Goal: Information Seeking & Learning: Learn about a topic

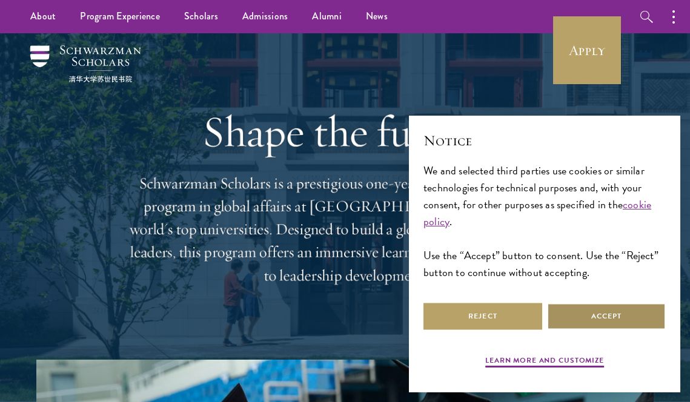
click at [560, 308] on button "Accept" at bounding box center [606, 316] width 119 height 27
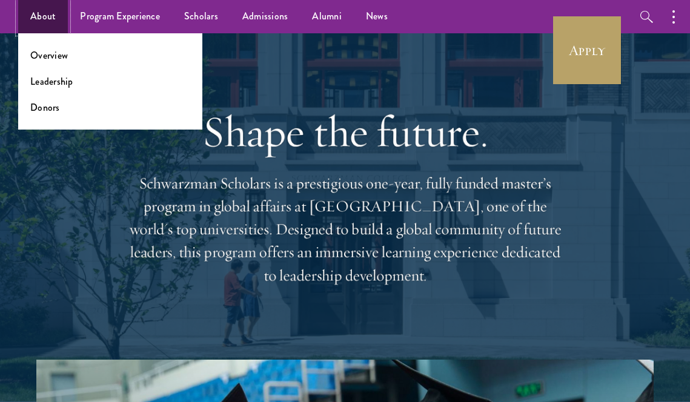
click at [35, 17] on link "About" at bounding box center [43, 16] width 50 height 33
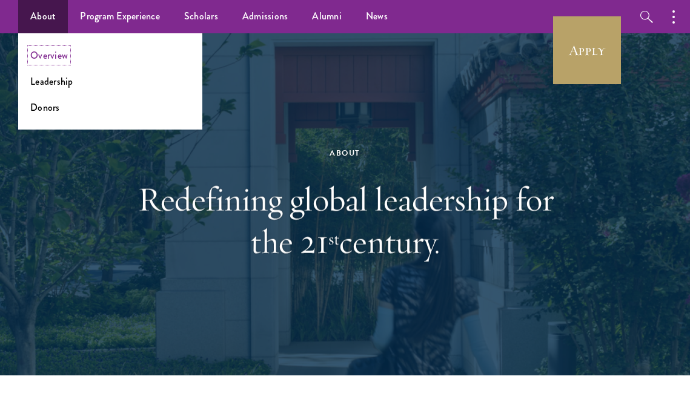
click at [51, 58] on link "Overview" at bounding box center [49, 55] width 38 height 14
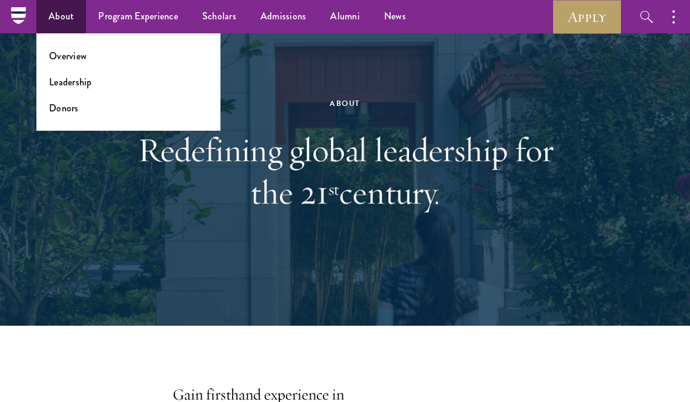
scroll to position [42, 0]
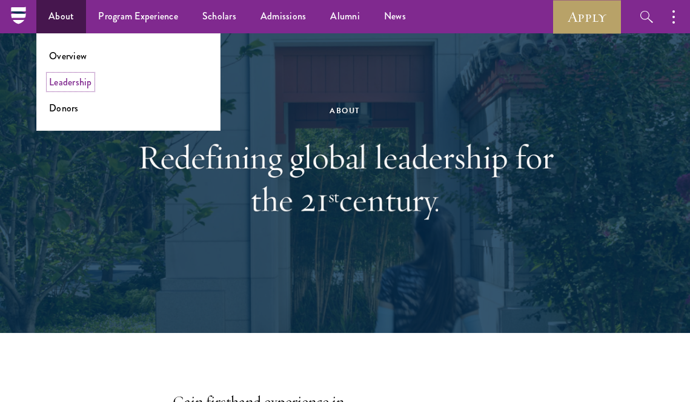
click at [57, 86] on link "Leadership" at bounding box center [70, 82] width 43 height 14
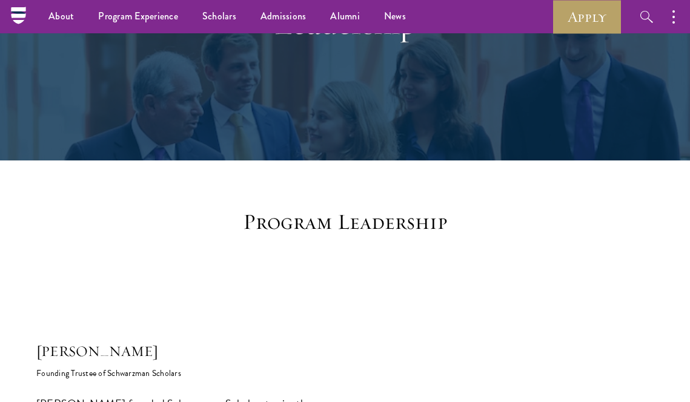
scroll to position [139, 0]
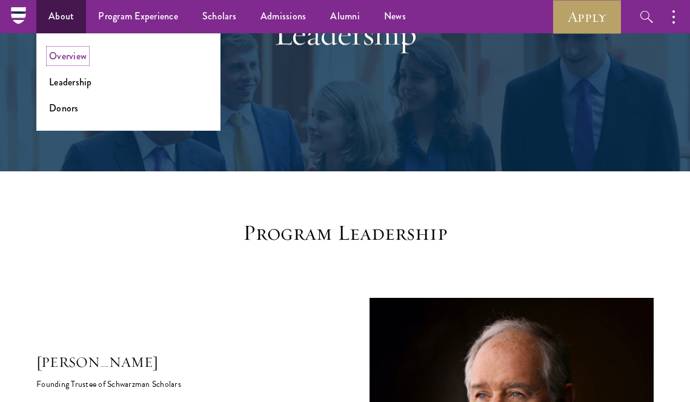
click at [65, 61] on link "Overview" at bounding box center [68, 56] width 38 height 14
